Goal: Task Accomplishment & Management: Use online tool/utility

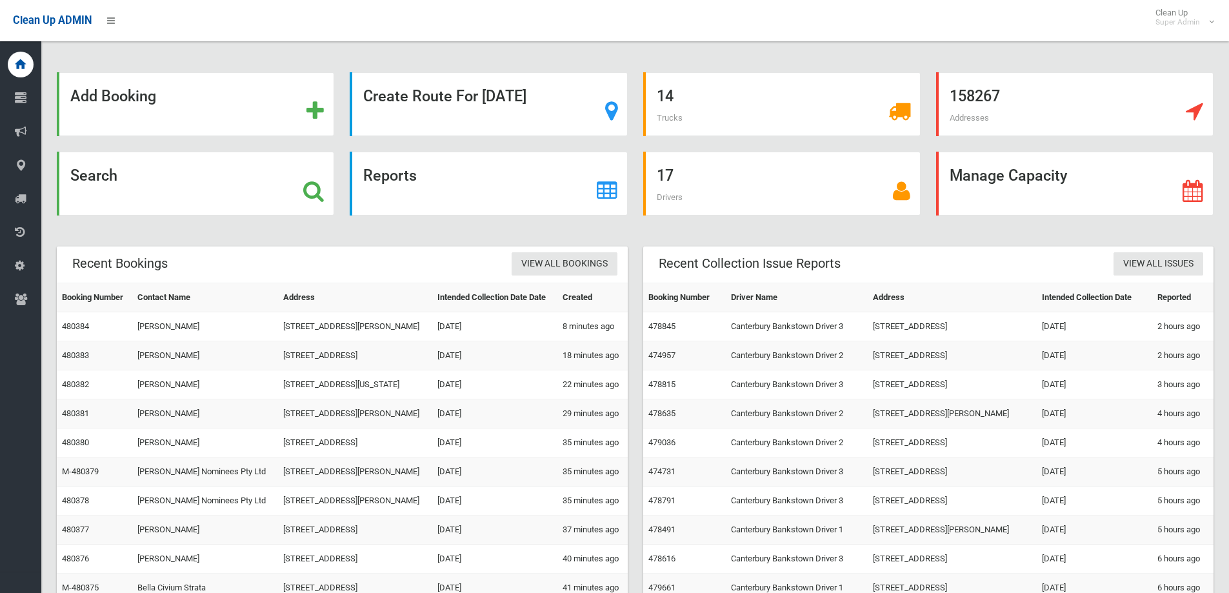
click at [310, 188] on icon at bounding box center [313, 191] width 21 height 22
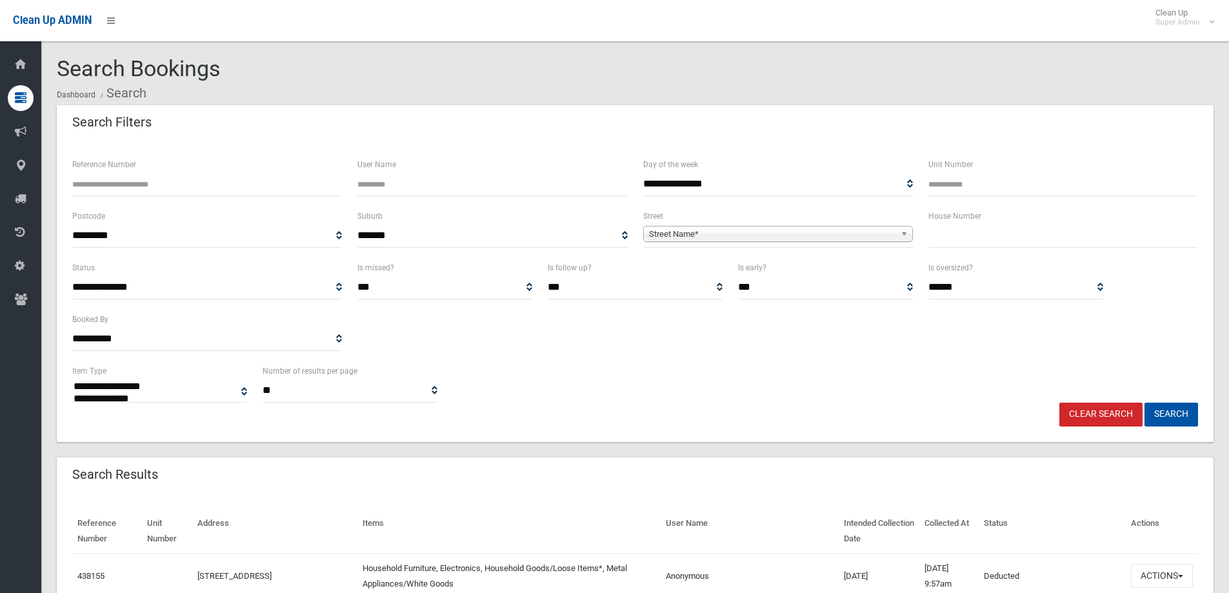
select select
type input "**"
click at [813, 224] on span "**********" at bounding box center [778, 236] width 270 height 24
click at [808, 229] on span "Street Name*" at bounding box center [772, 233] width 246 height 15
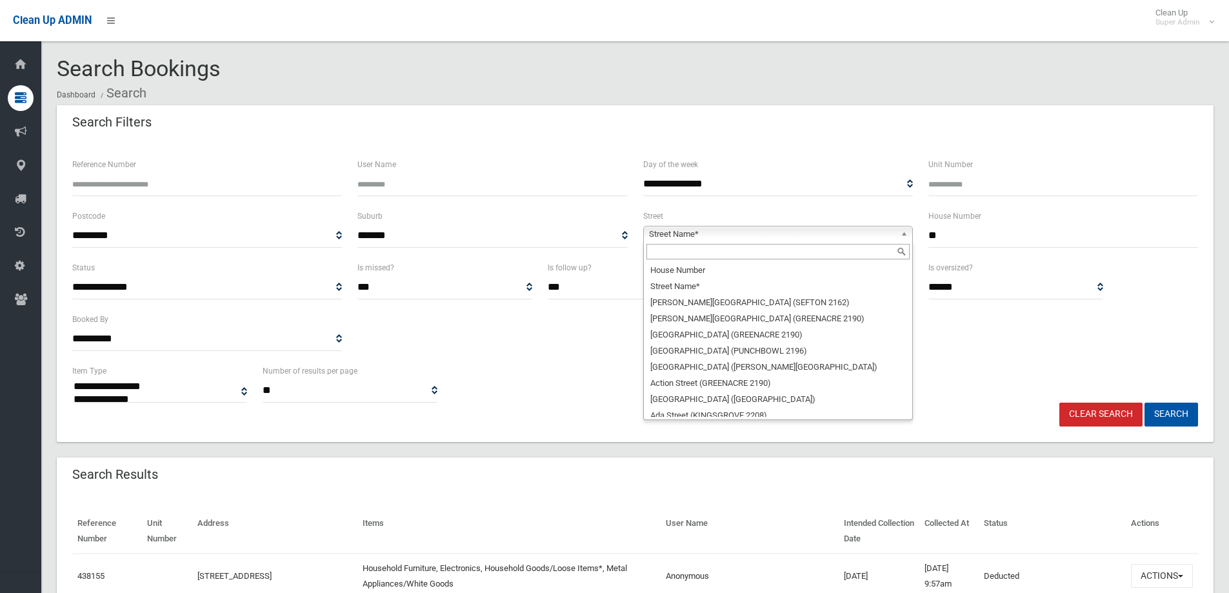
click at [754, 252] on input "text" at bounding box center [777, 251] width 263 height 15
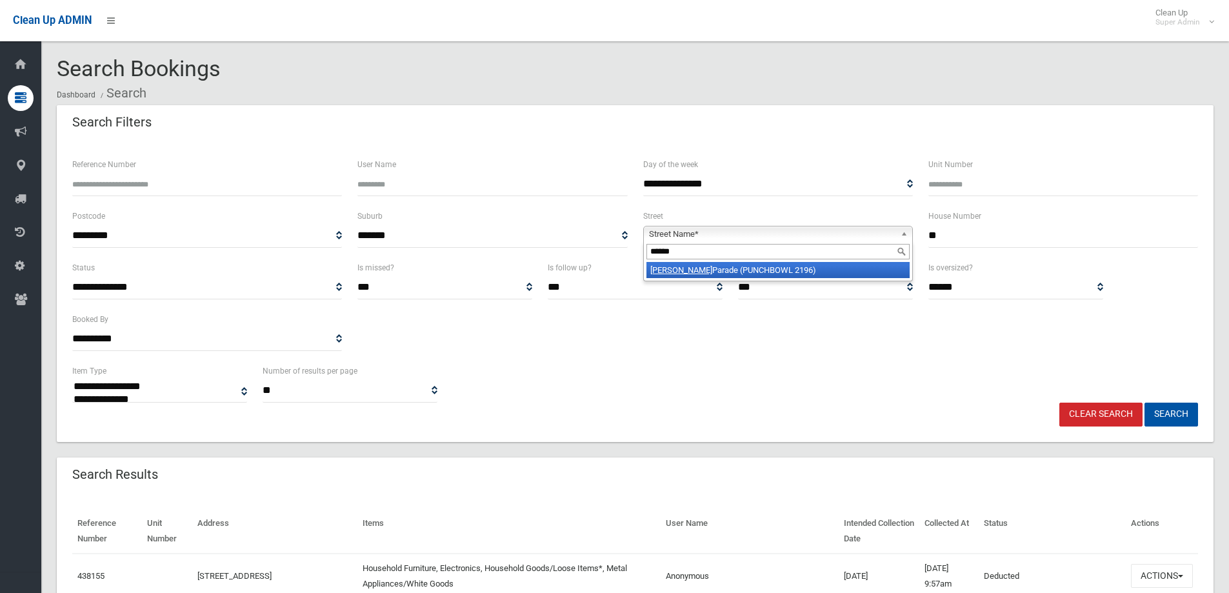
type input "******"
click at [771, 271] on li "[PERSON_NAME] Parade (PUNCHBOWL 2196)" at bounding box center [777, 270] width 263 height 16
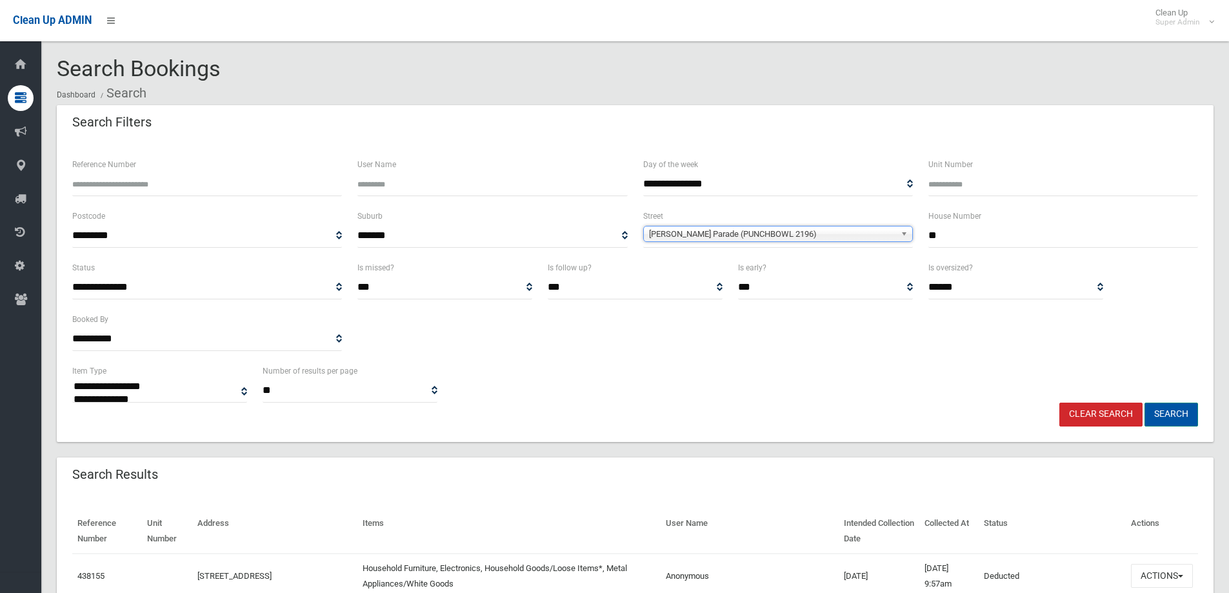
click at [1162, 415] on button "Search" at bounding box center [1171, 414] width 54 height 24
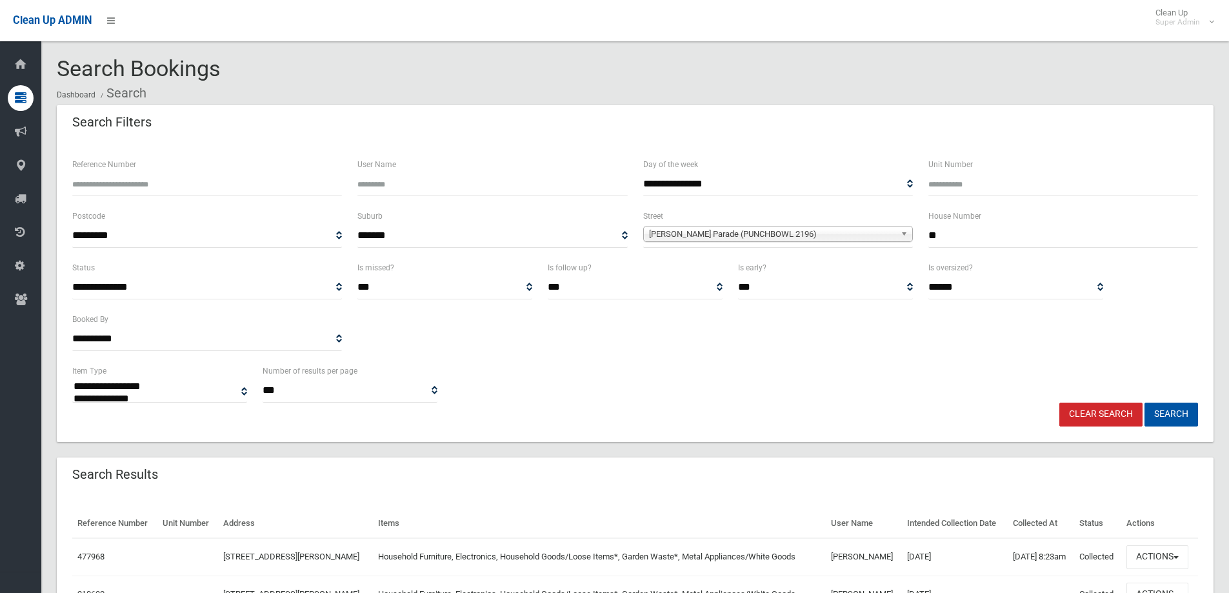
select select
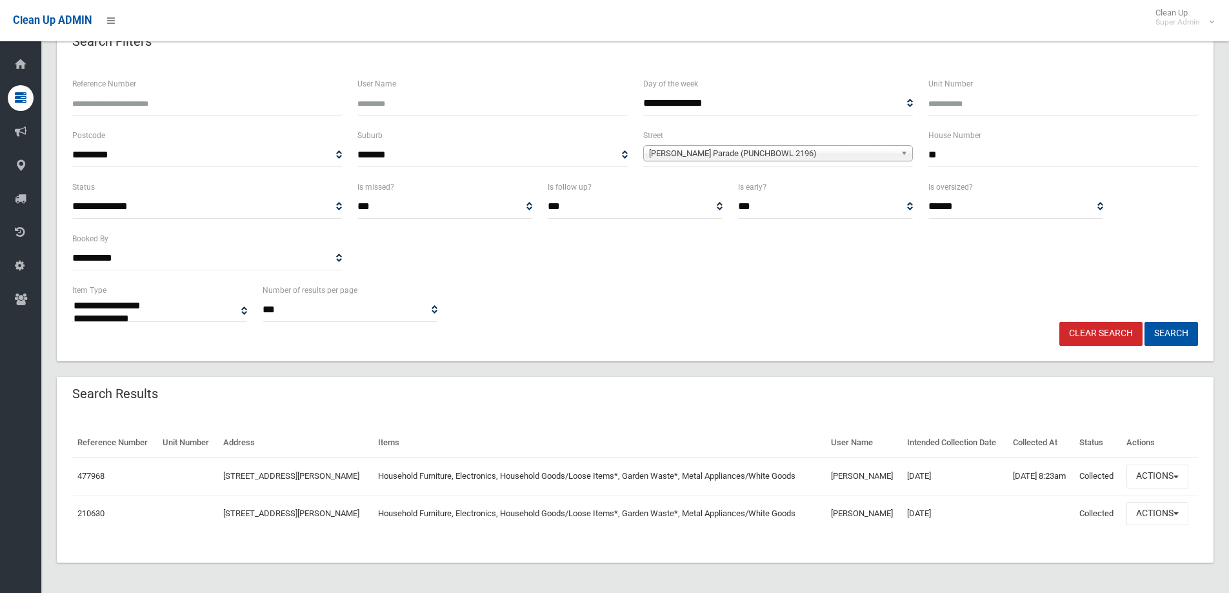
scroll to position [81, 0]
click at [1155, 474] on button "Actions" at bounding box center [1157, 476] width 62 height 24
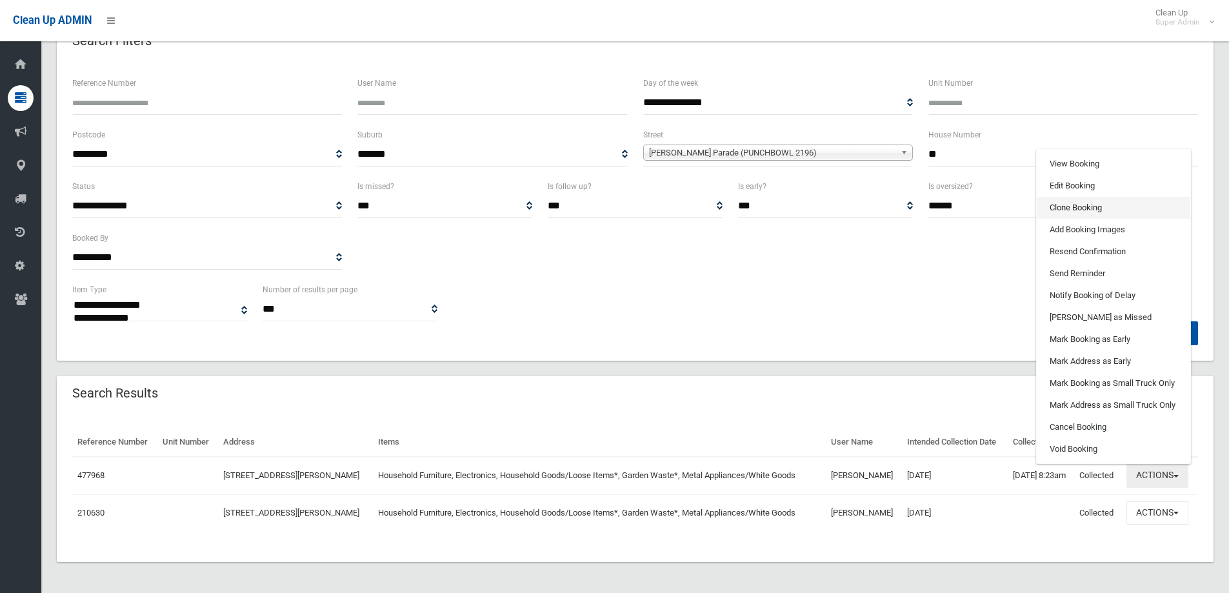
scroll to position [17, 0]
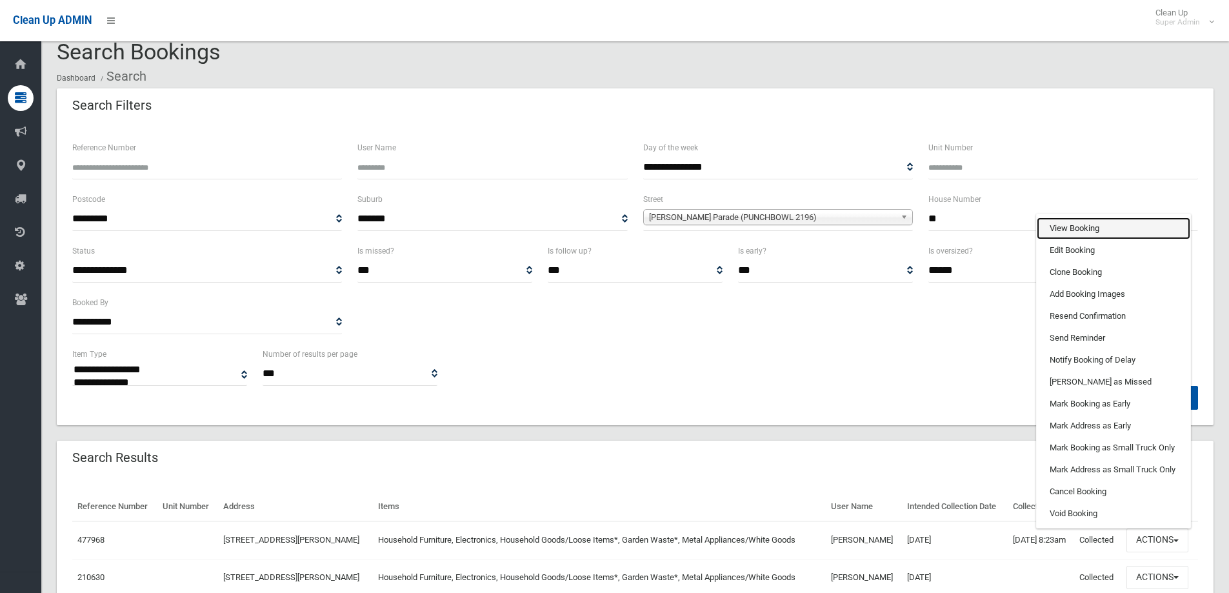
click at [1084, 225] on link "View Booking" at bounding box center [1113, 228] width 154 height 22
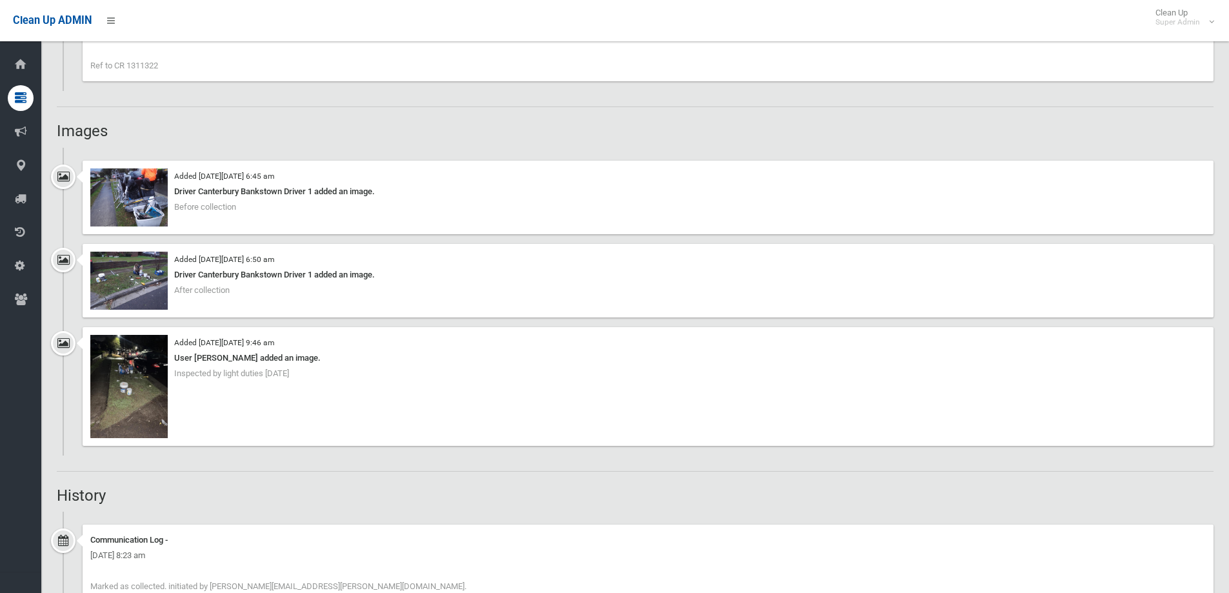
scroll to position [967, 0]
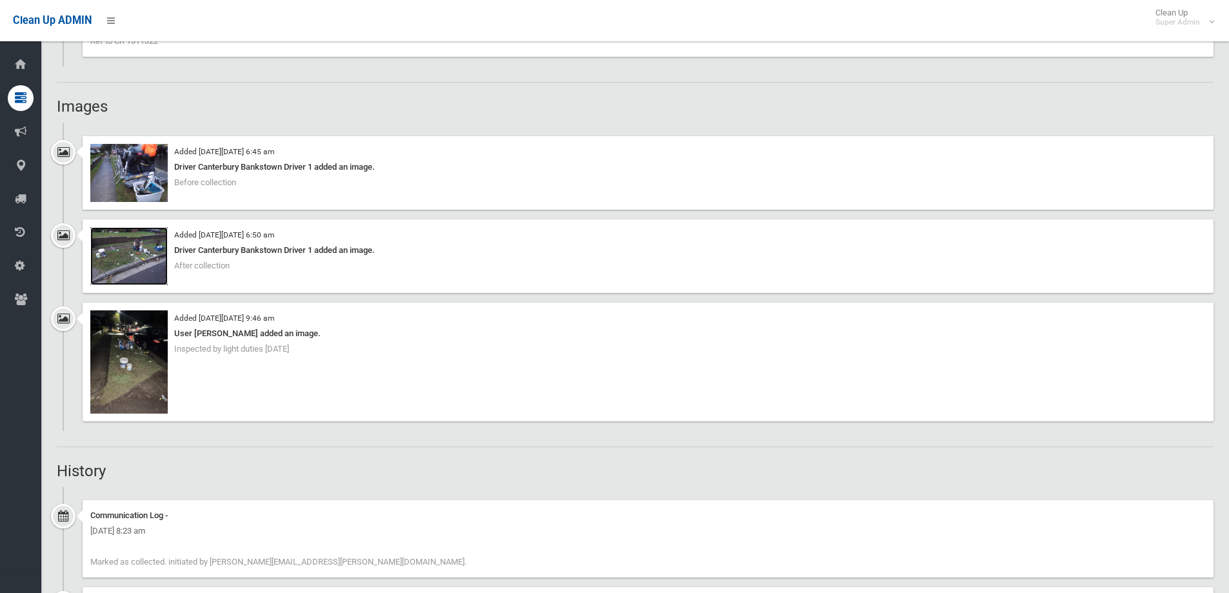
click at [139, 253] on img at bounding box center [128, 256] width 77 height 58
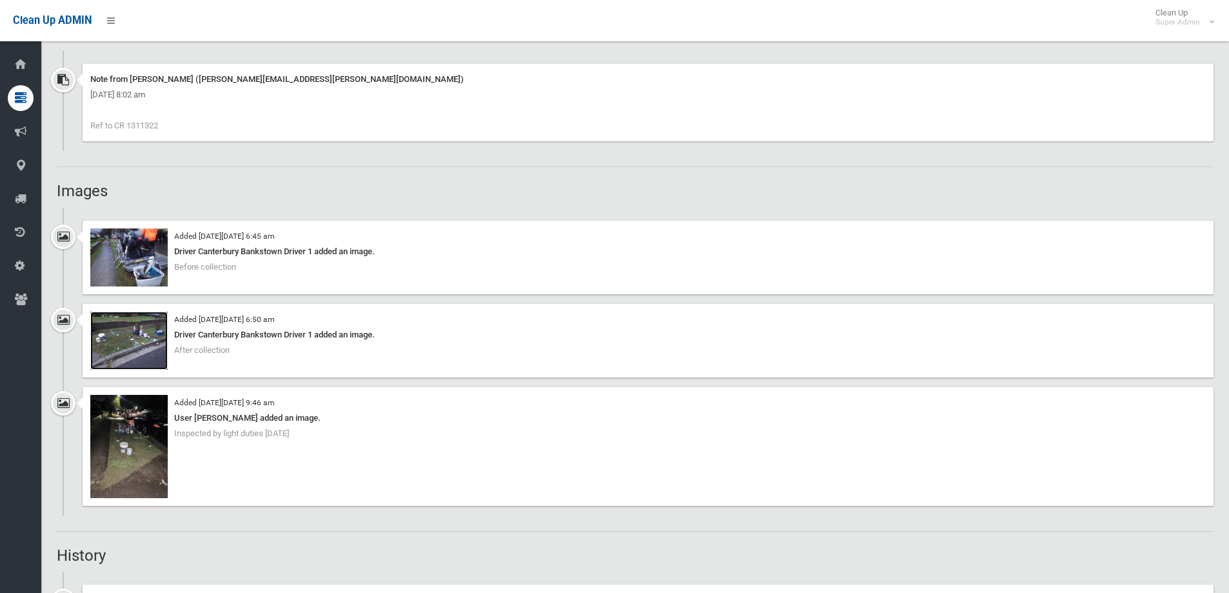
scroll to position [838, 0]
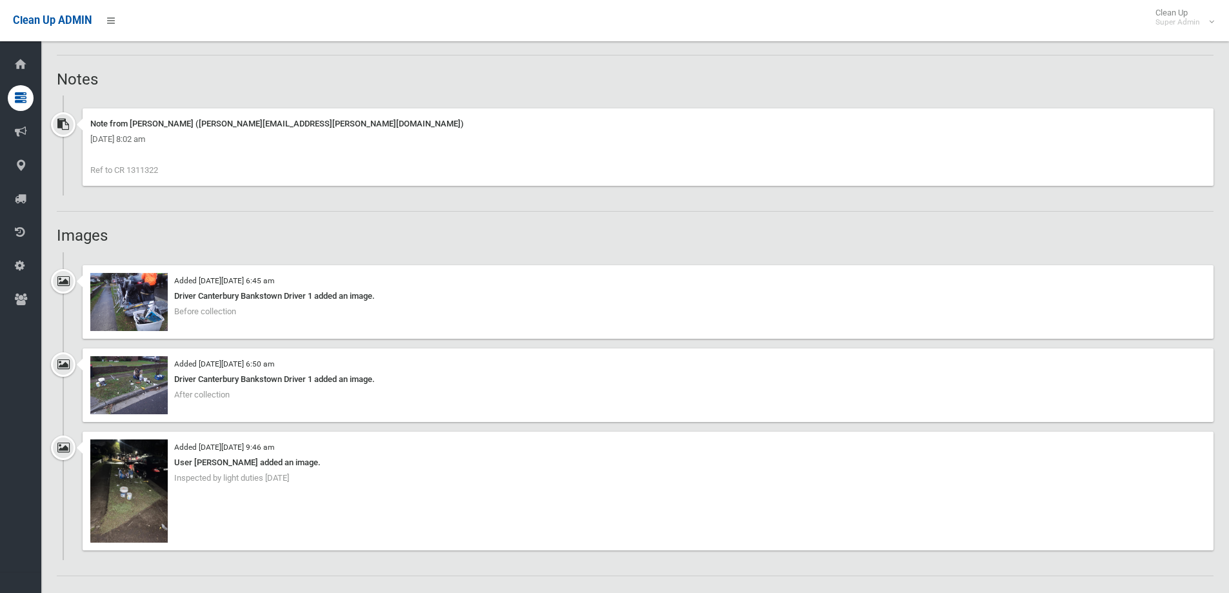
click at [146, 166] on span "Ref to CR 1311322" at bounding box center [124, 170] width 68 height 10
copy span "1311322"
click at [132, 486] on img at bounding box center [128, 490] width 77 height 103
